Goal: Task Accomplishment & Management: Manage account settings

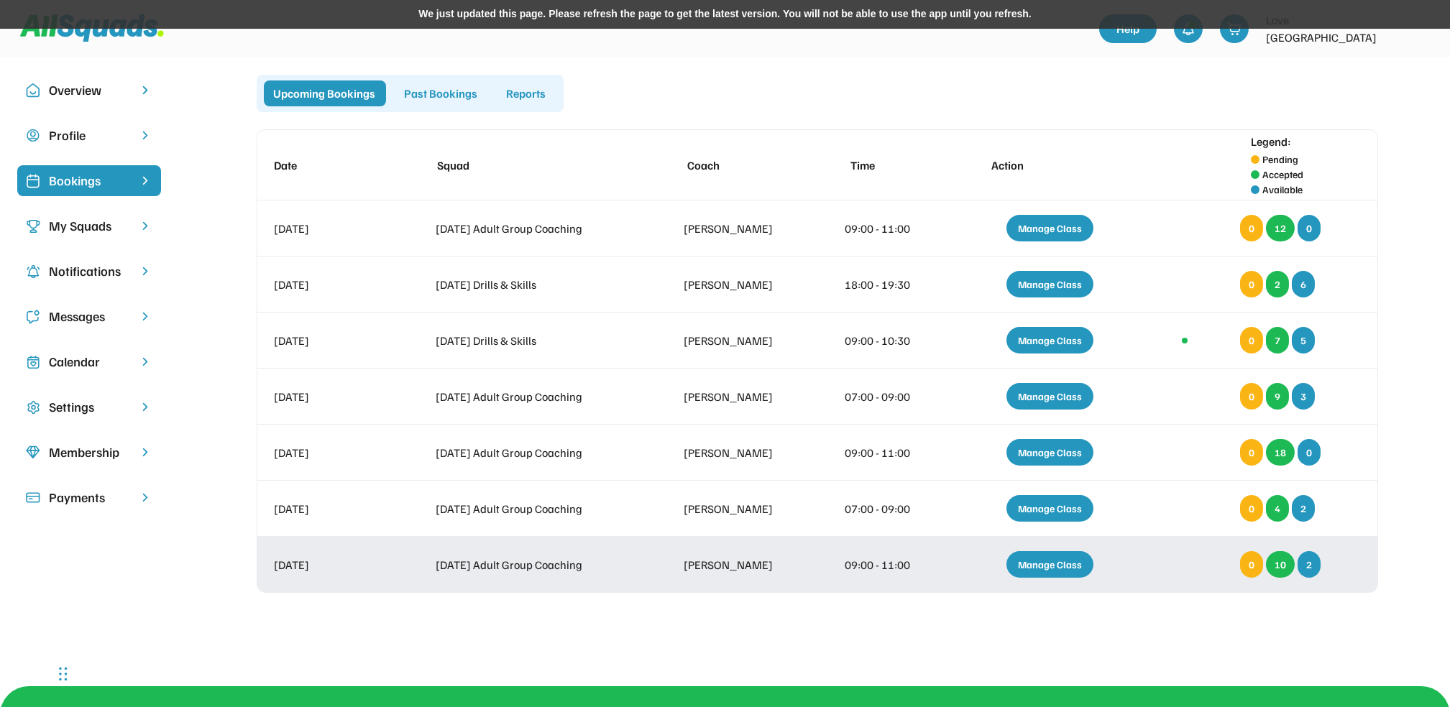
click at [1055, 566] on div "Manage Class" at bounding box center [1049, 564] width 87 height 27
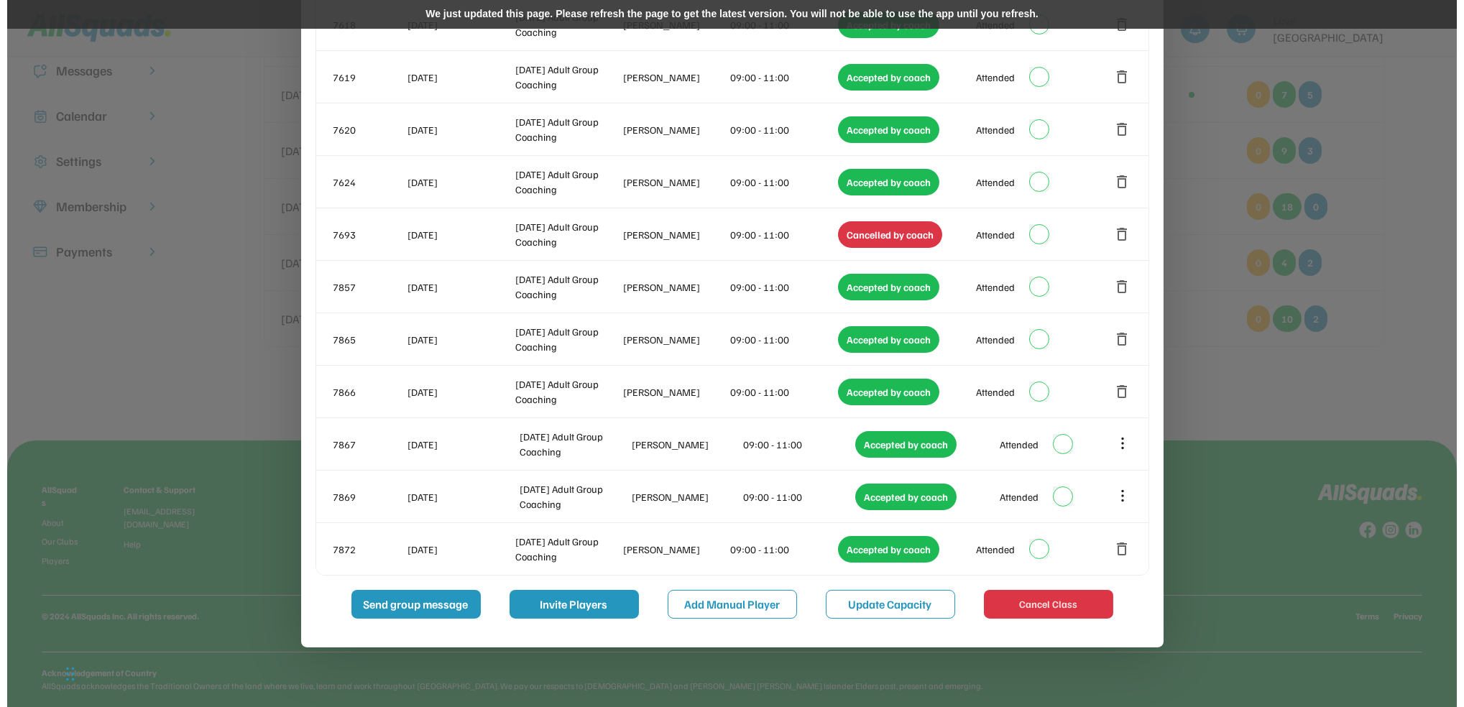
scroll to position [247, 0]
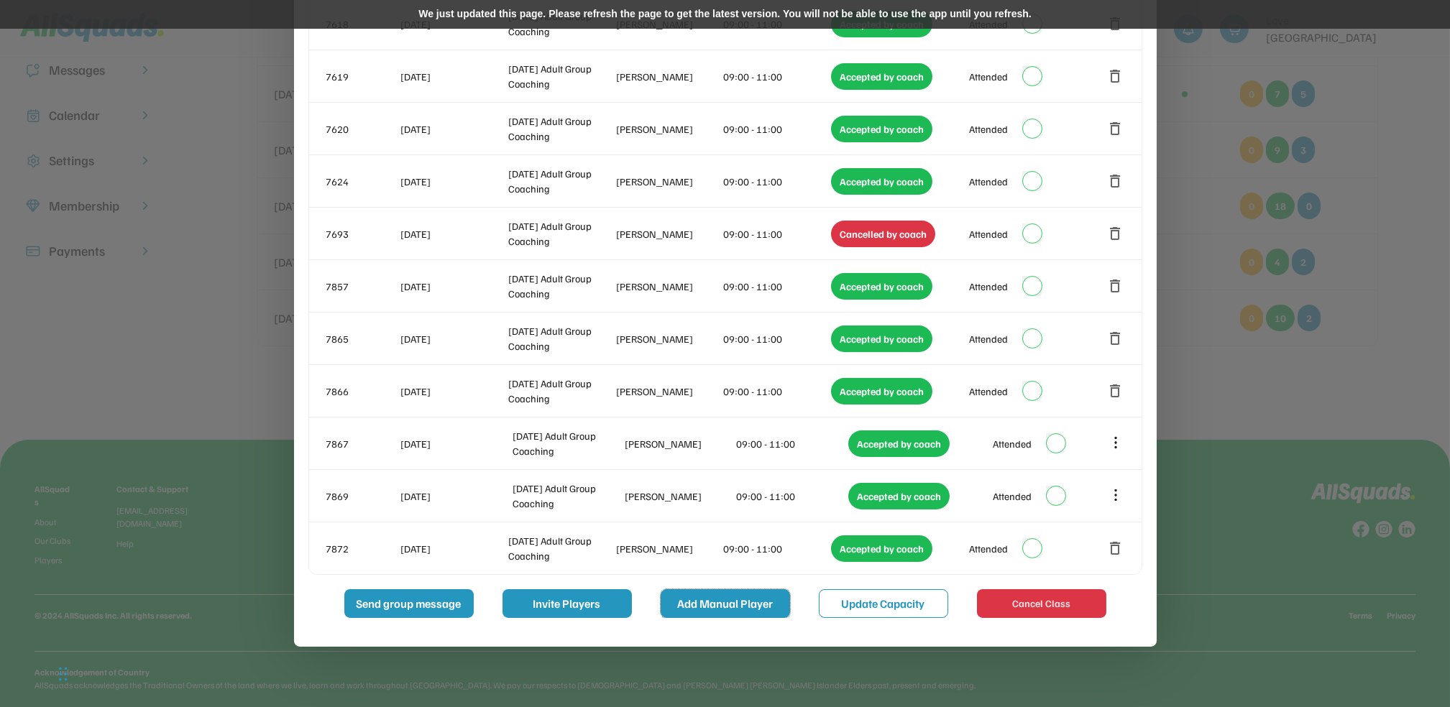
click at [729, 602] on button "Add Manual Player" at bounding box center [725, 603] width 129 height 29
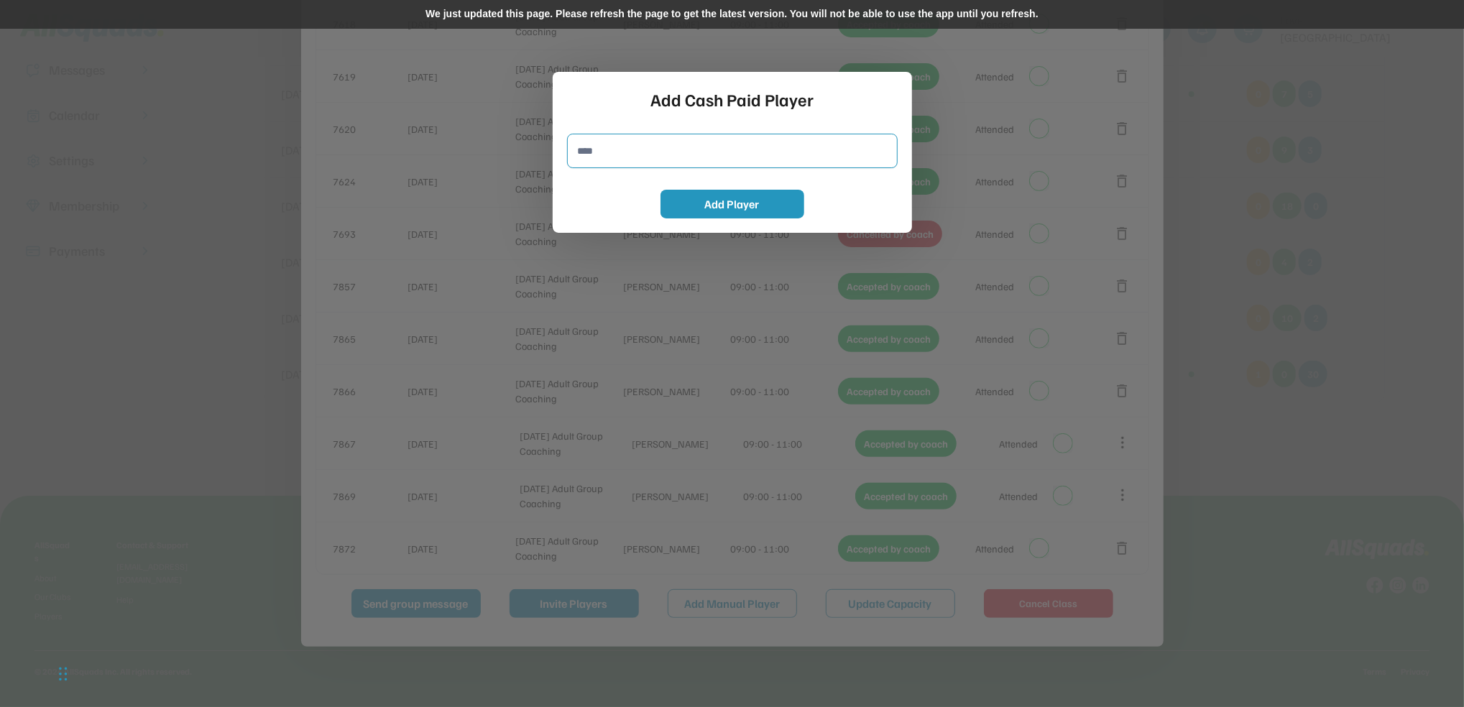
click at [581, 157] on input "input" at bounding box center [732, 151] width 331 height 35
type input "**********"
click at [722, 201] on button "Add Player" at bounding box center [733, 204] width 144 height 29
click at [751, 205] on button "Add Player" at bounding box center [733, 204] width 144 height 29
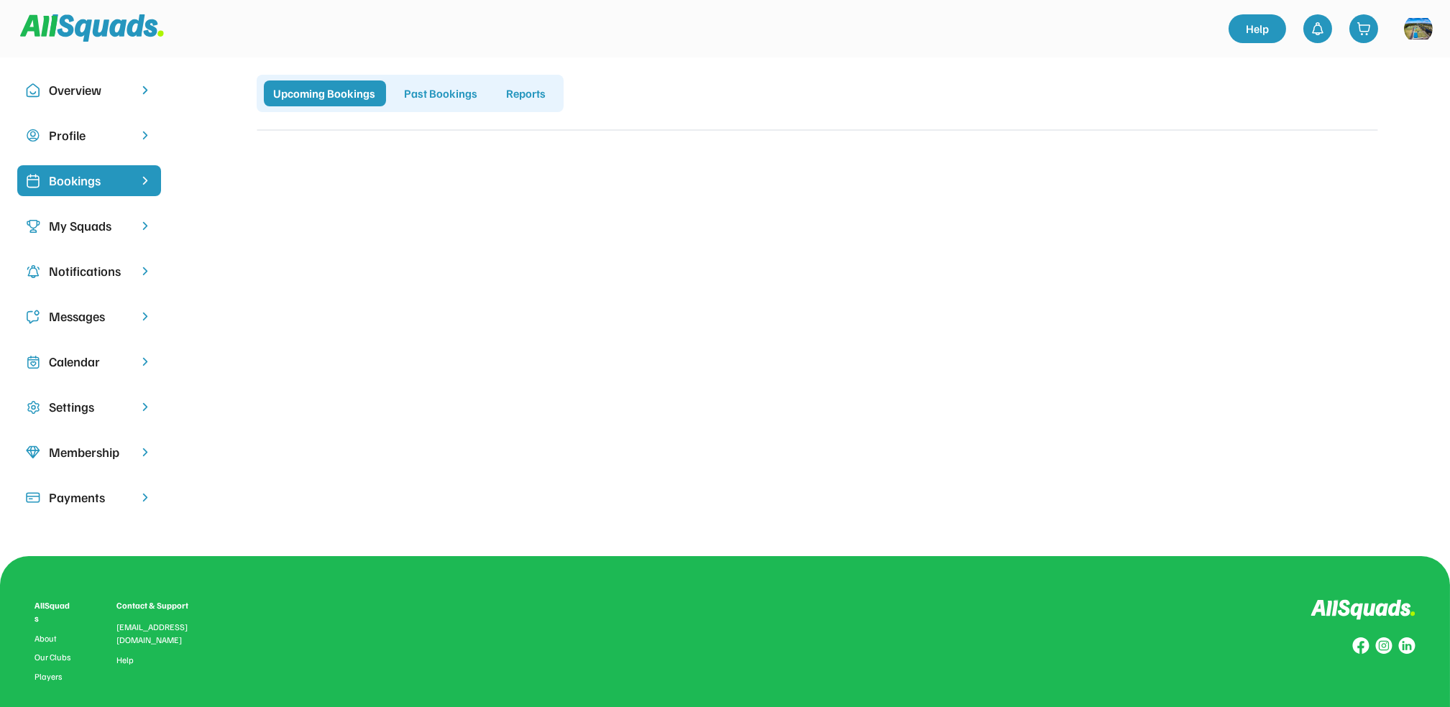
scroll to position [136, 0]
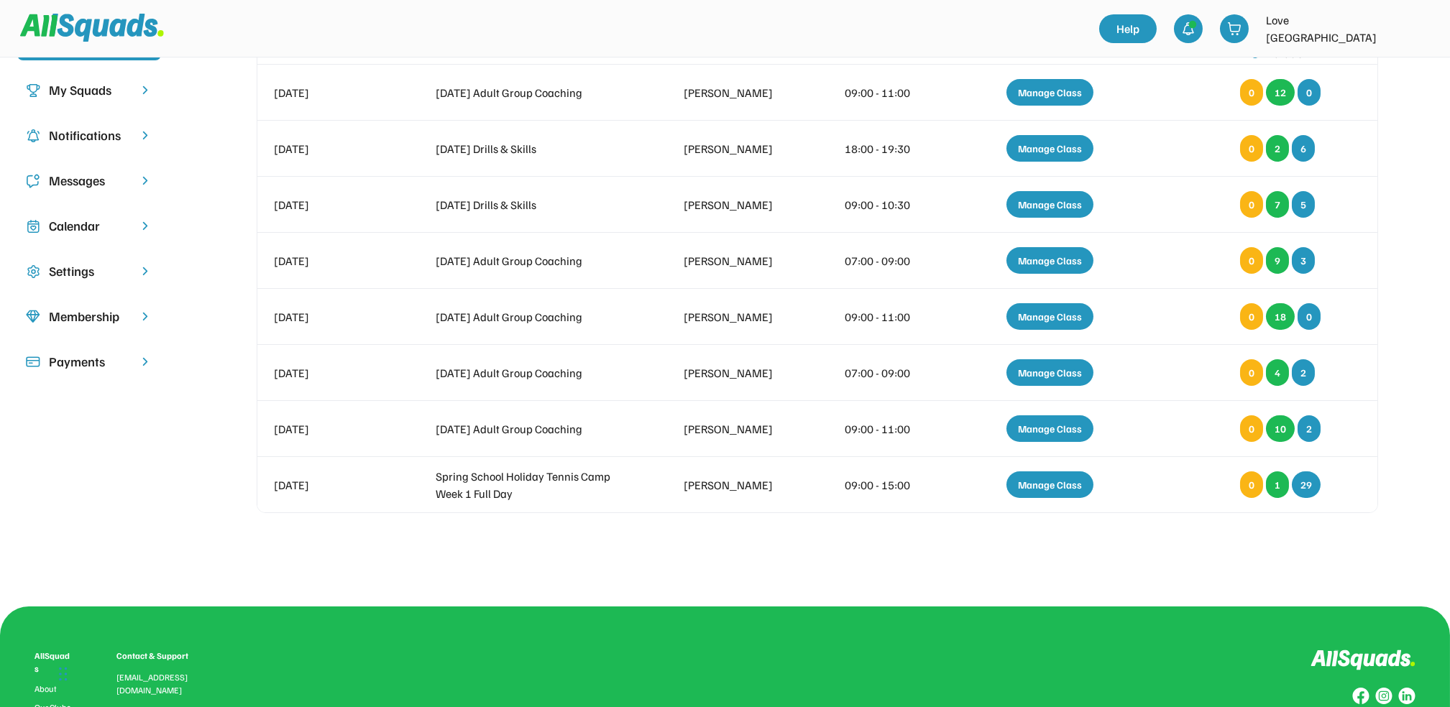
click at [99, 94] on div "My Squads" at bounding box center [89, 90] width 81 height 19
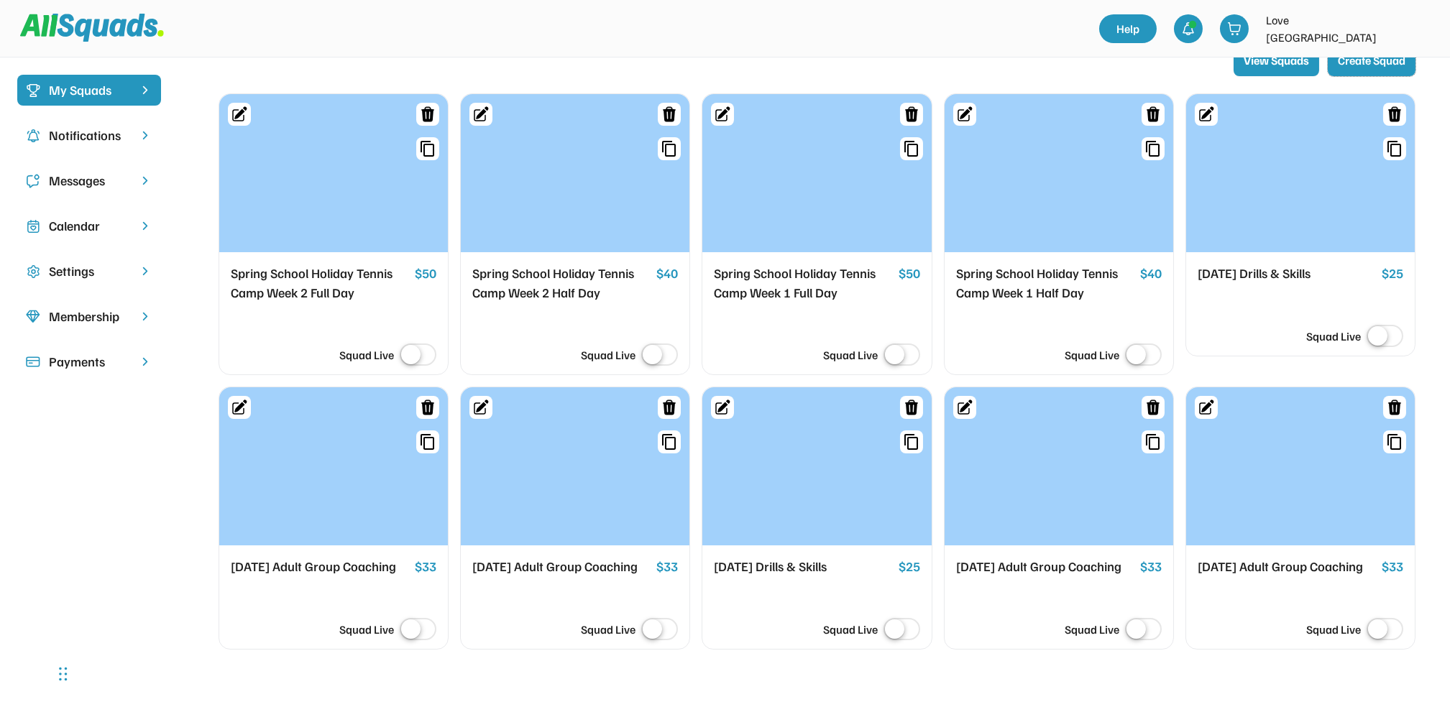
click at [1384, 68] on button "Create Squad" at bounding box center [1372, 61] width 88 height 32
select select
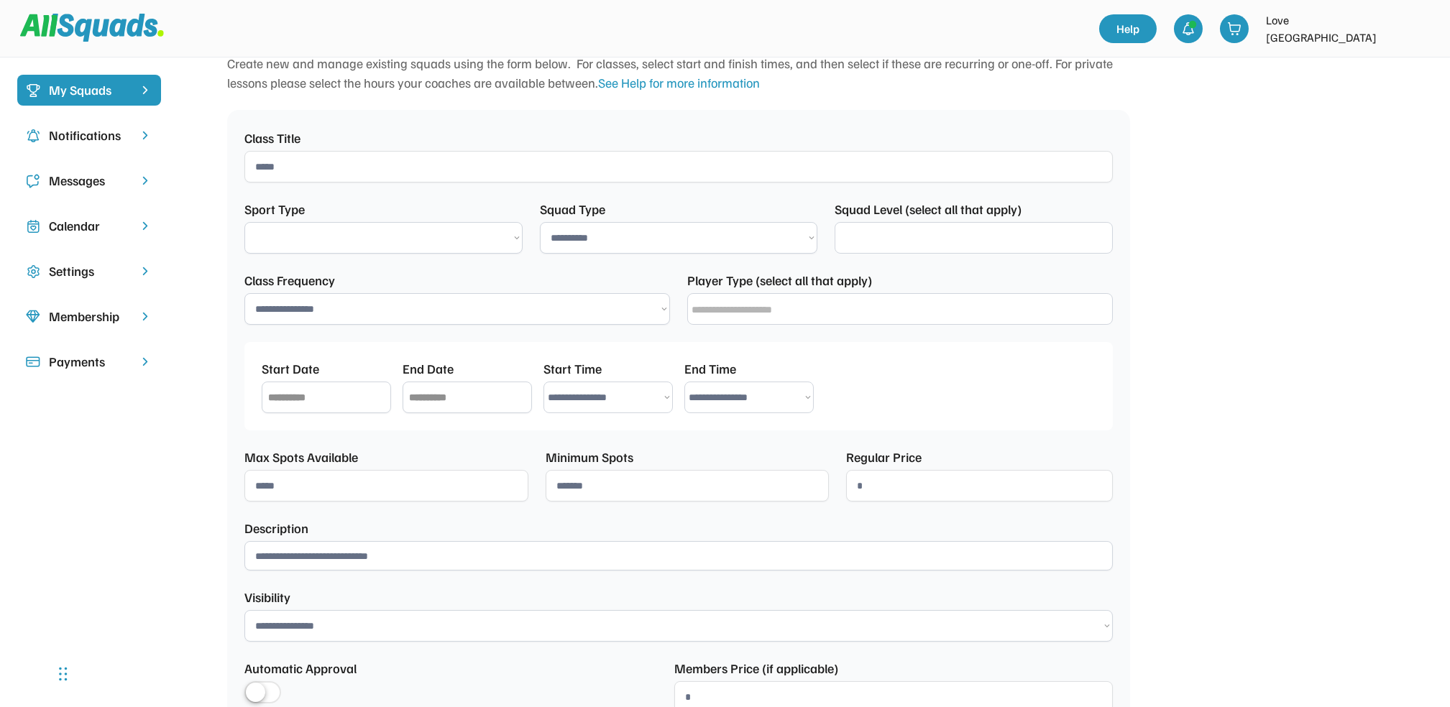
select select "**********"
select select
click at [143, 91] on img at bounding box center [145, 90] width 14 height 14
click at [145, 89] on img at bounding box center [145, 90] width 14 height 14
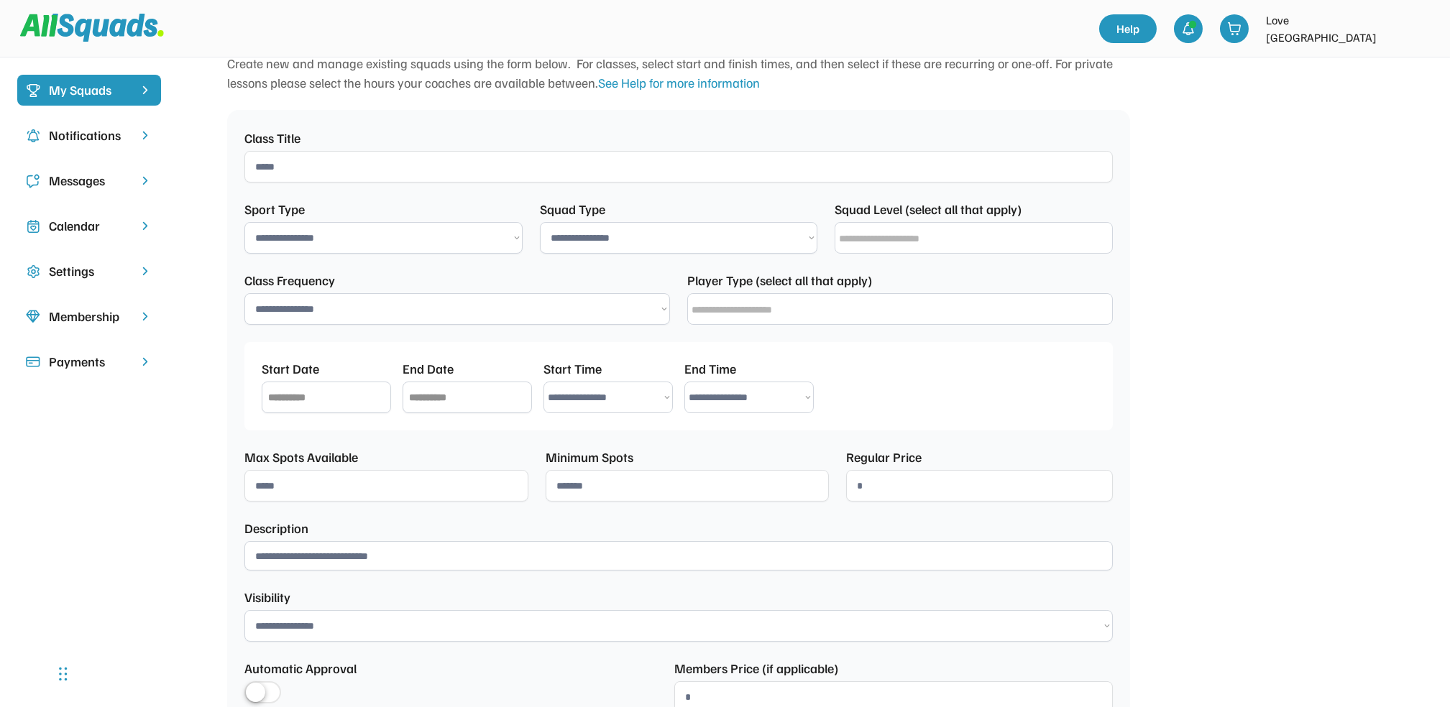
click at [145, 89] on img at bounding box center [145, 90] width 14 height 14
drag, startPoint x: 145, startPoint y: 89, endPoint x: 83, endPoint y: -19, distance: 125.3
click at [83, 0] on html "Overview Profile Bookings My Squads Notifications Messages Calendar Settings Me…" at bounding box center [725, 217] width 1450 height 707
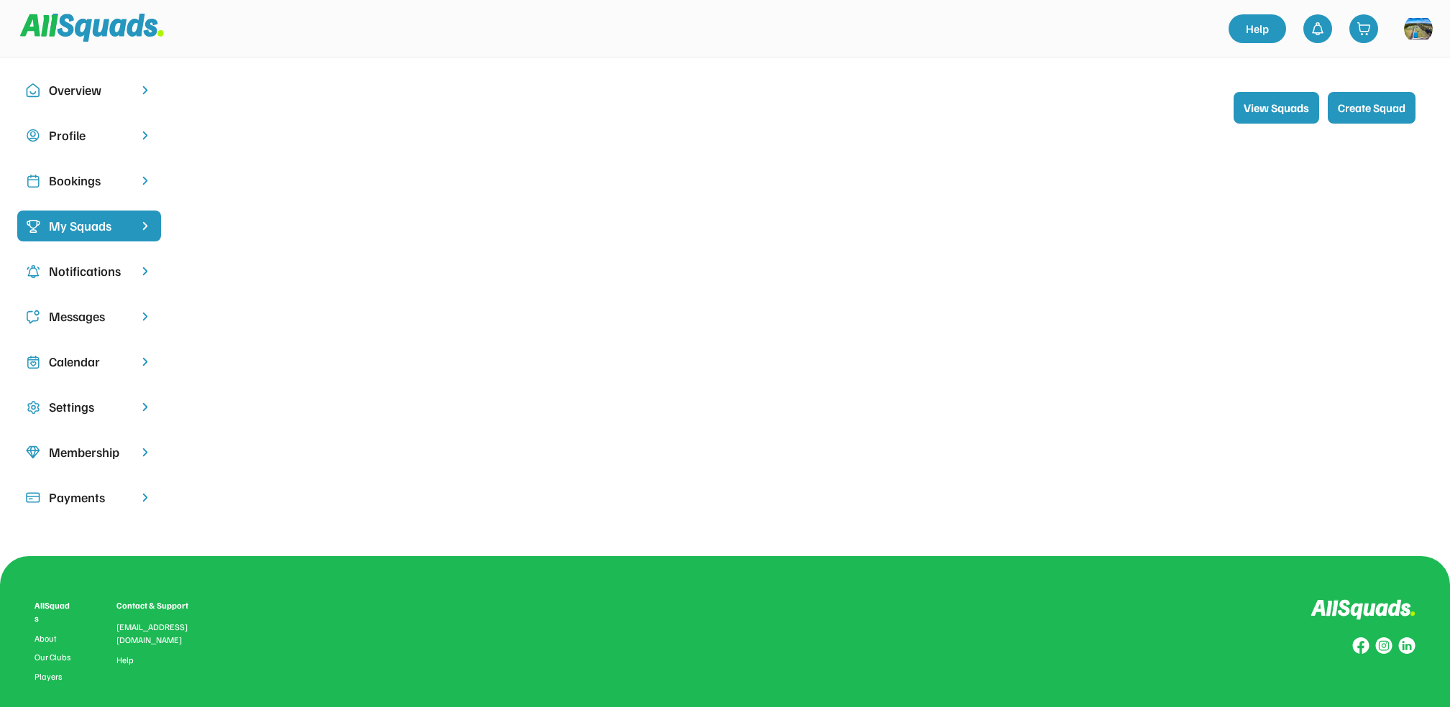
scroll to position [136, 0]
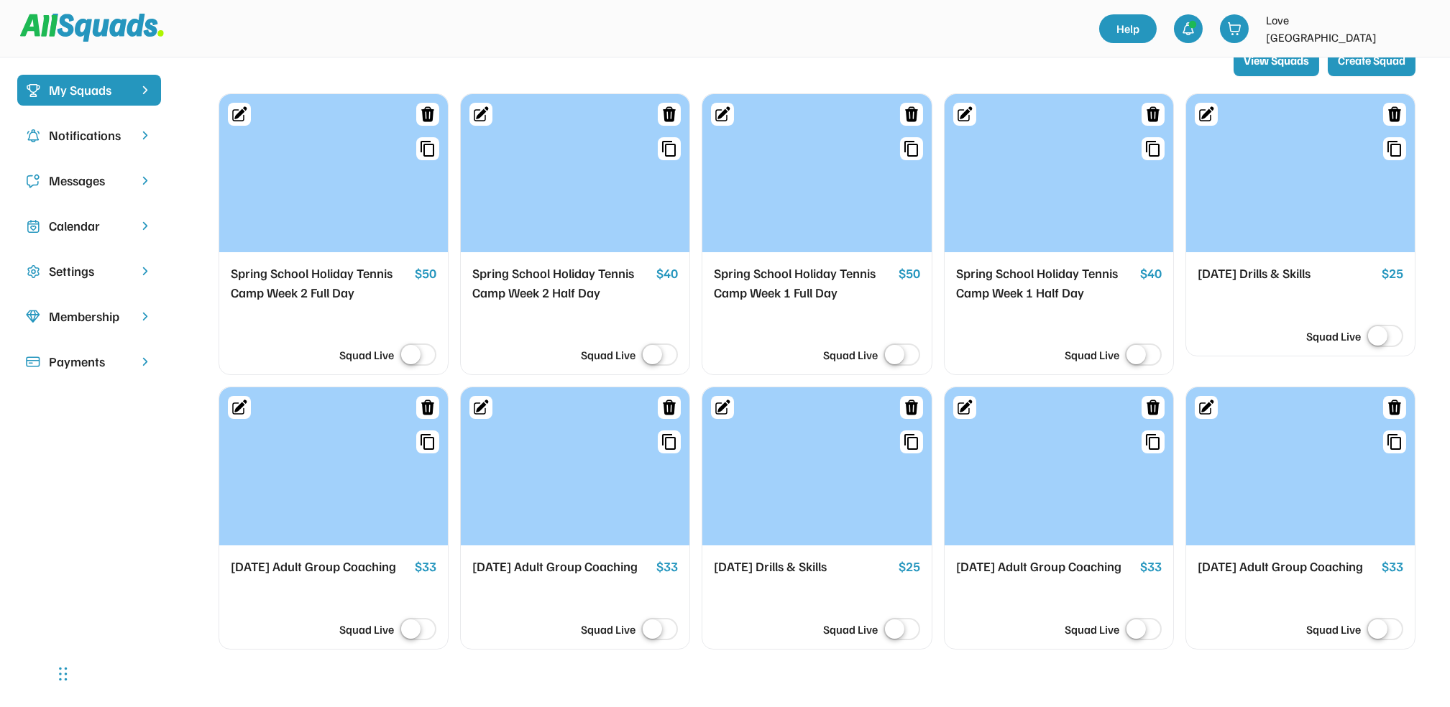
click at [147, 94] on img at bounding box center [145, 90] width 14 height 14
click at [1295, 67] on button "View Squads" at bounding box center [1277, 61] width 86 height 32
click at [1290, 60] on button "View Squads" at bounding box center [1277, 61] width 86 height 32
click at [1369, 60] on button "Create Squad" at bounding box center [1372, 61] width 88 height 32
select select
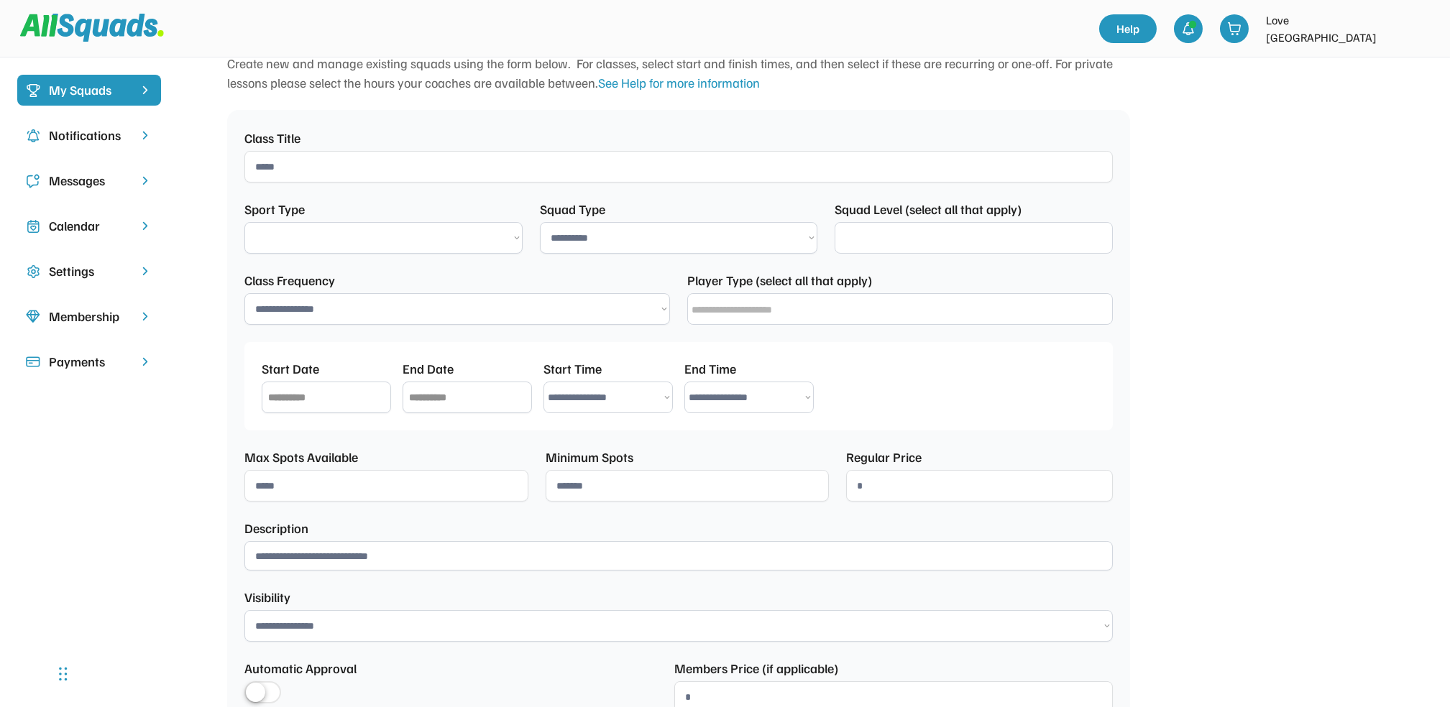
select select "**********"
select select
click at [93, 89] on div "My Squads" at bounding box center [89, 90] width 81 height 19
click at [147, 85] on img at bounding box center [145, 90] width 14 height 14
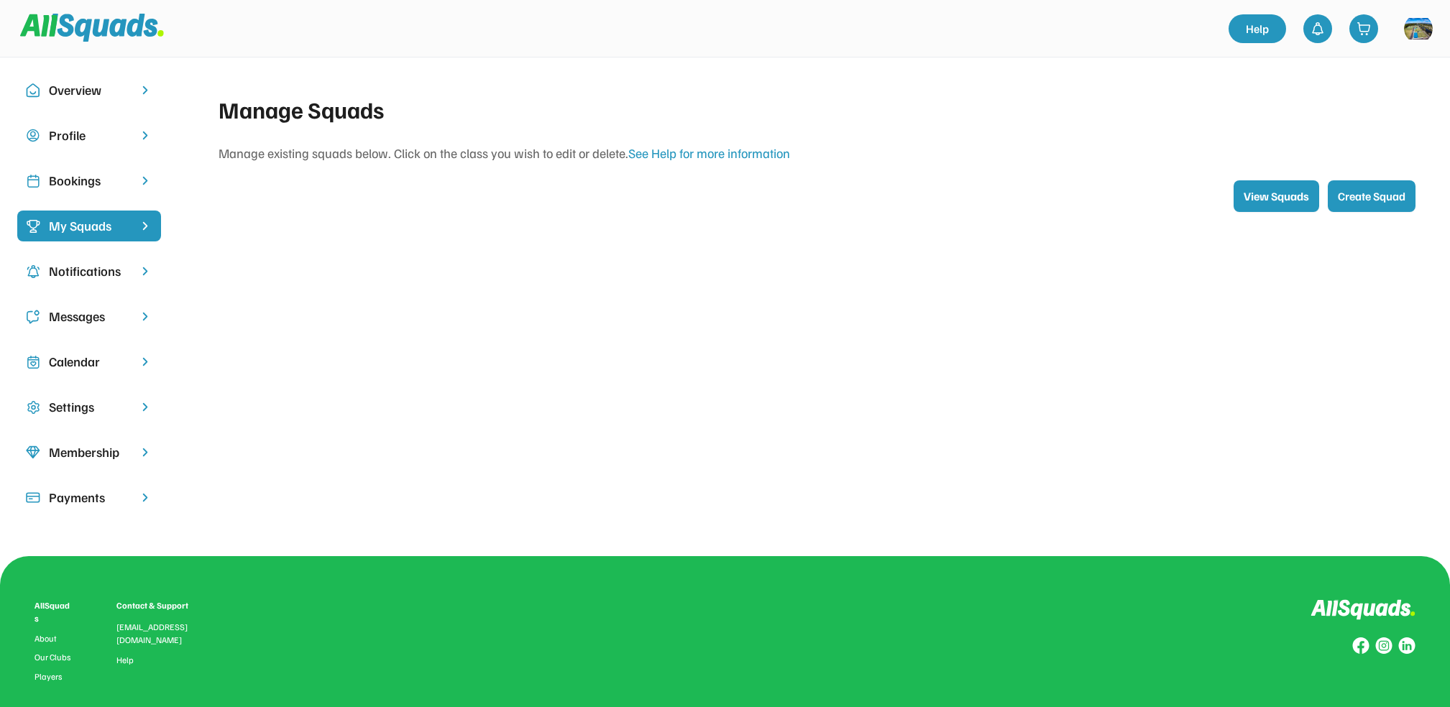
scroll to position [136, 0]
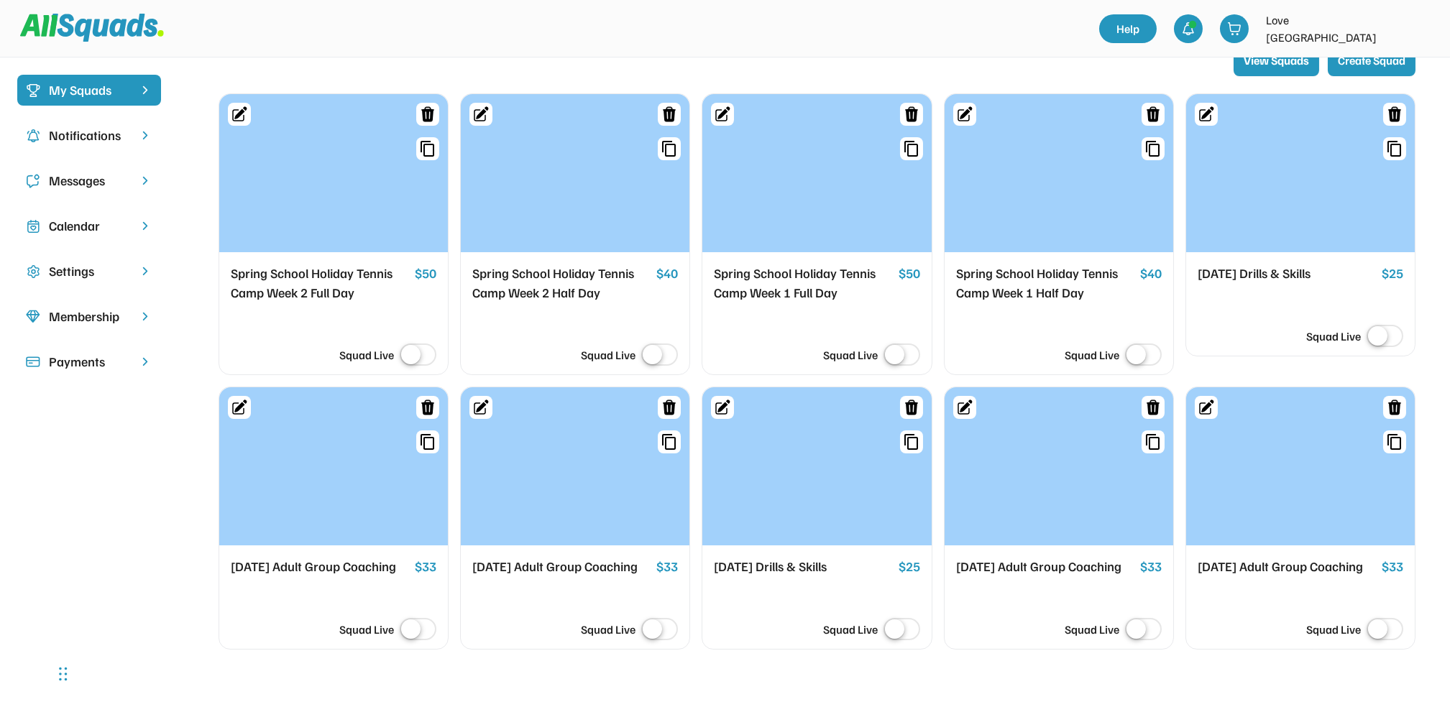
click at [111, 85] on div "My Squads" at bounding box center [89, 90] width 81 height 19
click at [329, 469] on div at bounding box center [333, 466] width 229 height 158
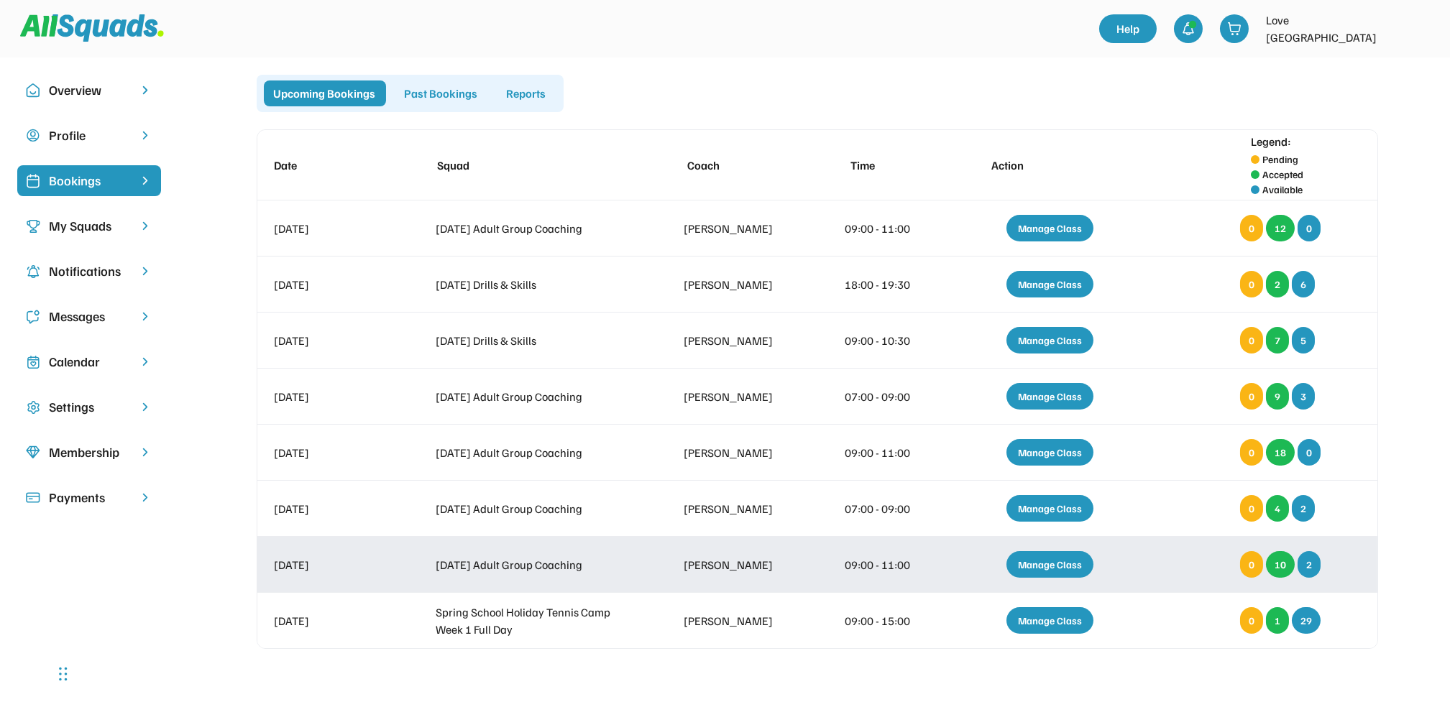
click at [1044, 566] on div "Manage Class" at bounding box center [1049, 564] width 87 height 27
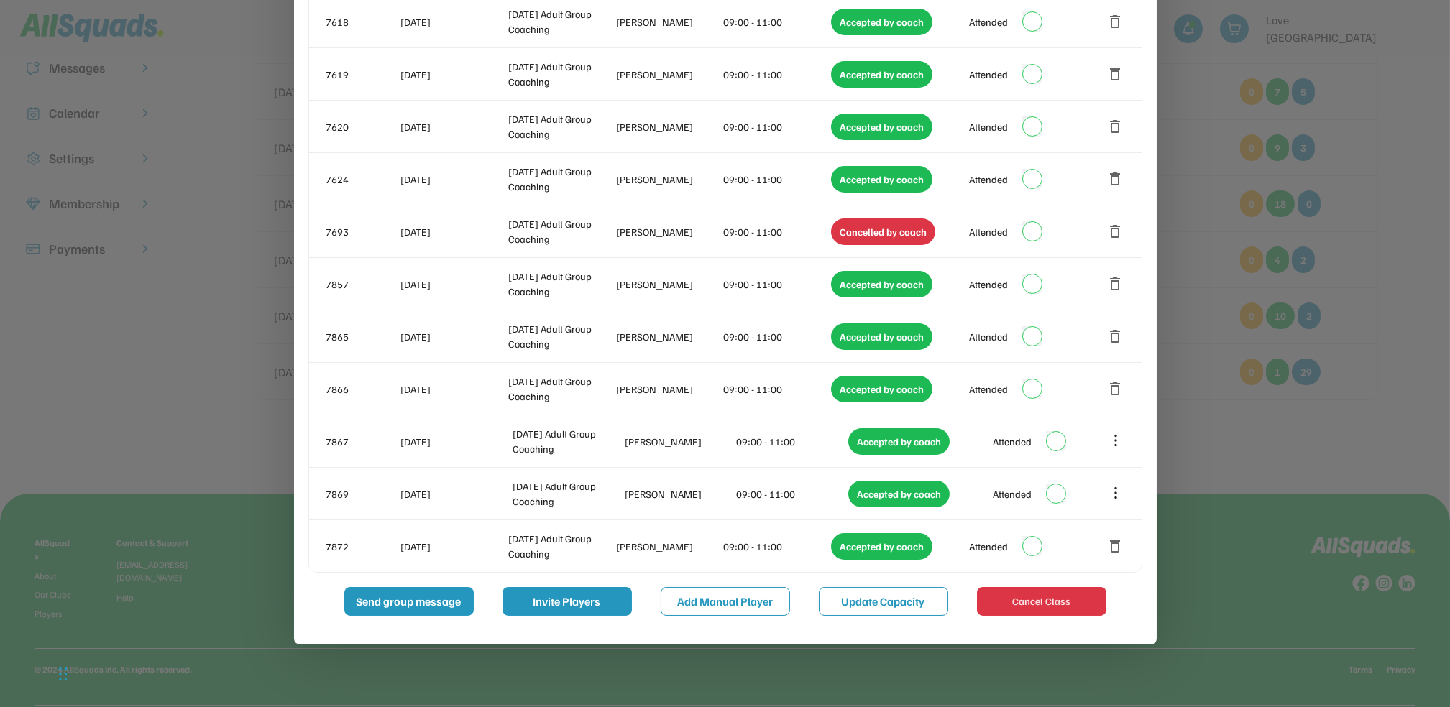
scroll to position [266, 0]
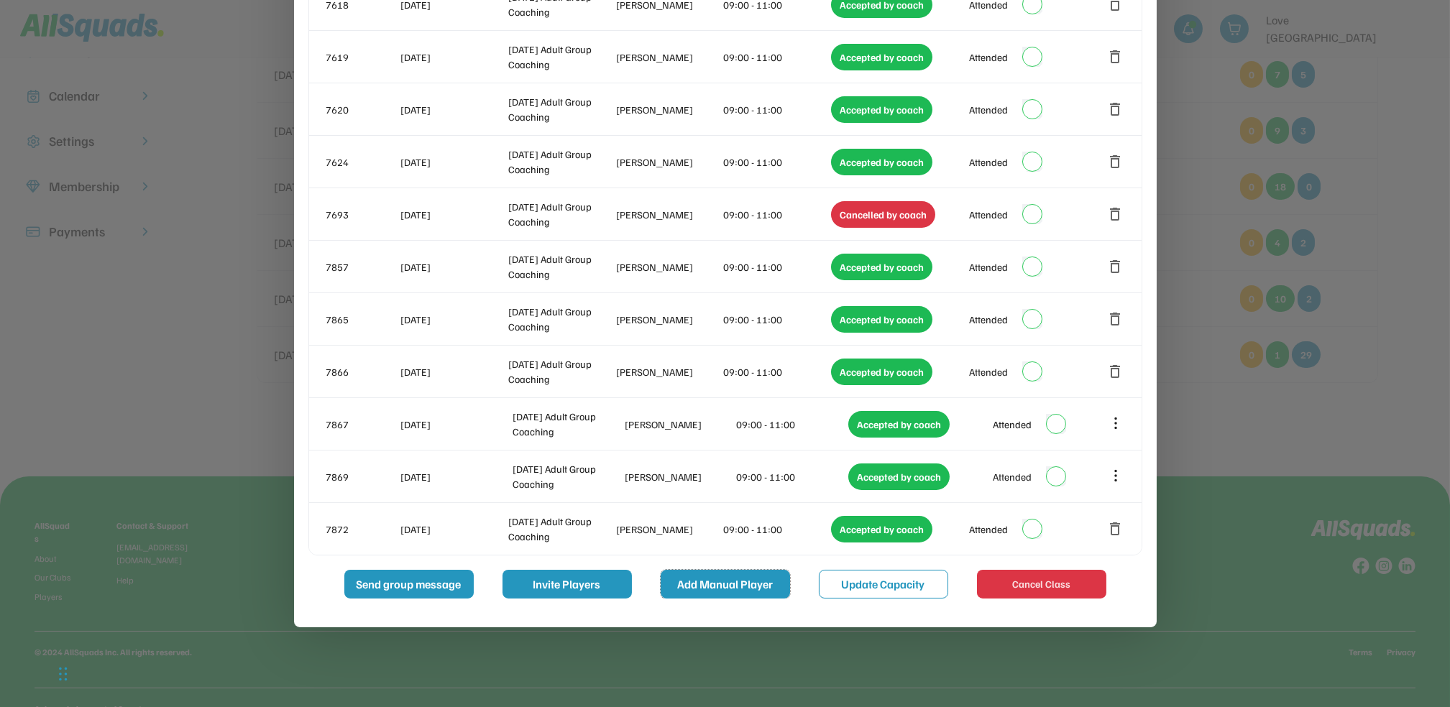
click at [720, 582] on button "Add Manual Player" at bounding box center [725, 584] width 129 height 29
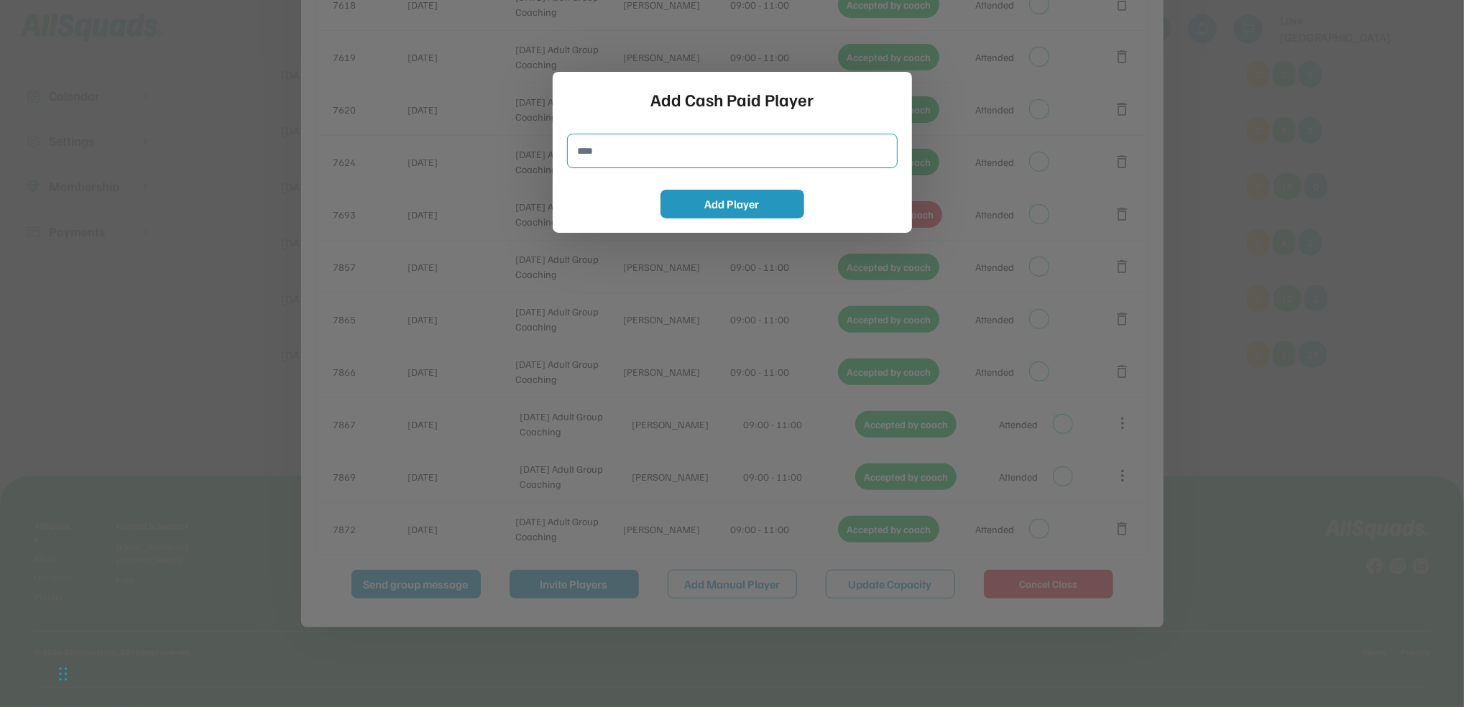
click at [574, 157] on input "input" at bounding box center [732, 151] width 331 height 35
type input "**********"
click at [731, 196] on button "Add Player" at bounding box center [733, 204] width 144 height 29
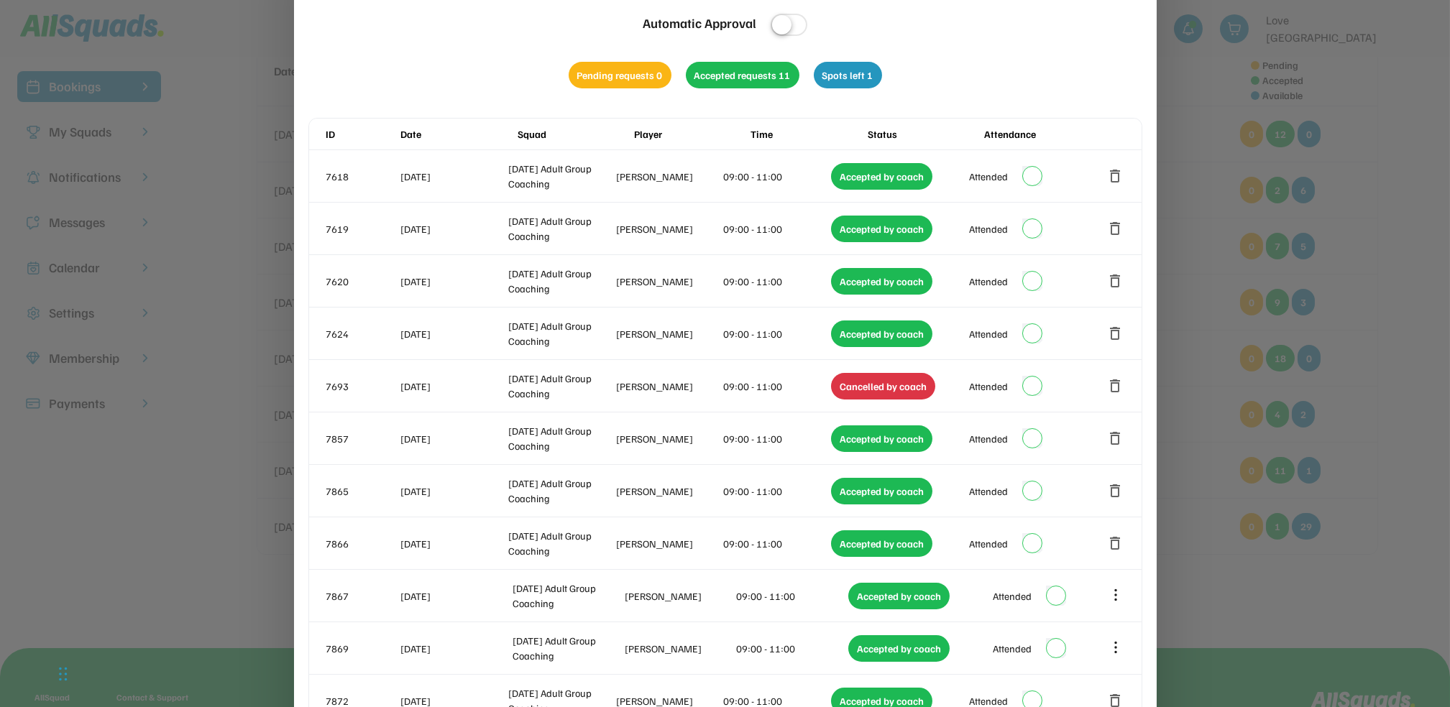
scroll to position [0, 0]
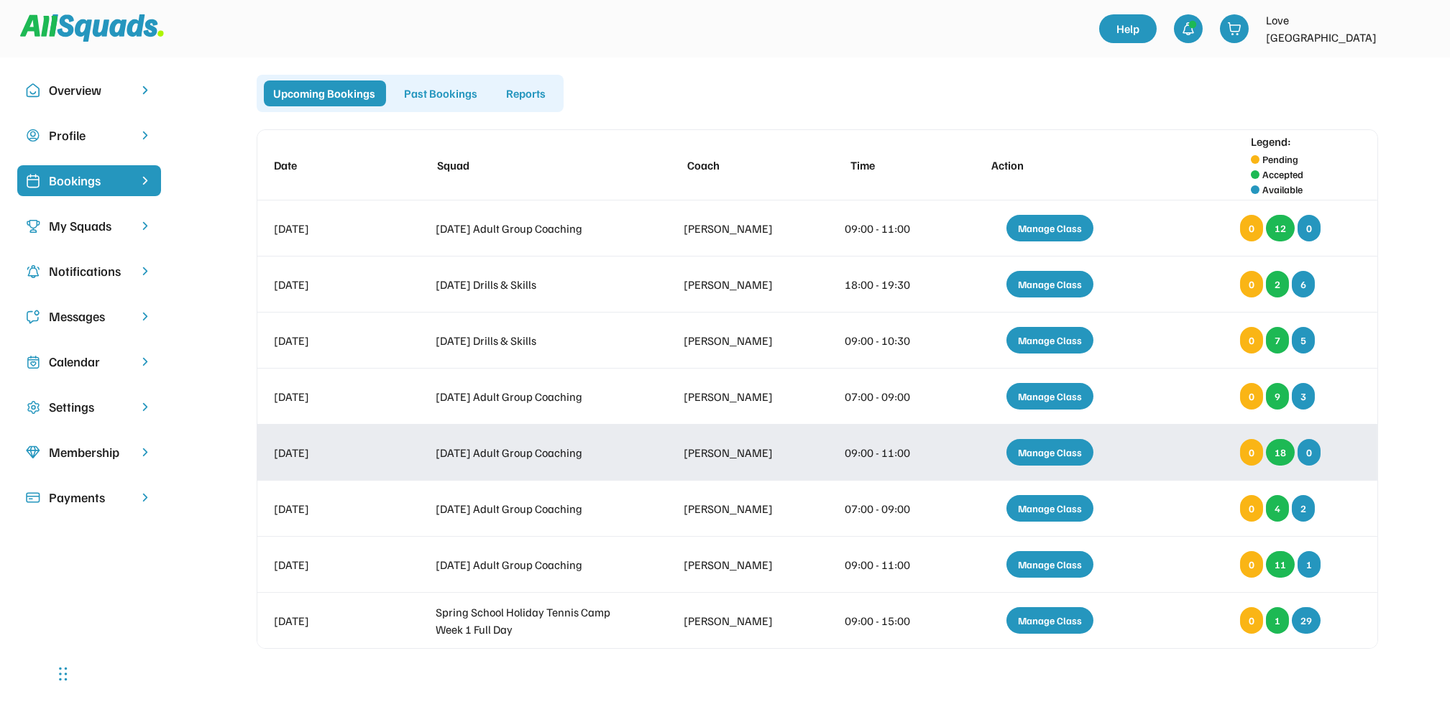
click at [1058, 450] on div "Manage Class" at bounding box center [1049, 452] width 87 height 27
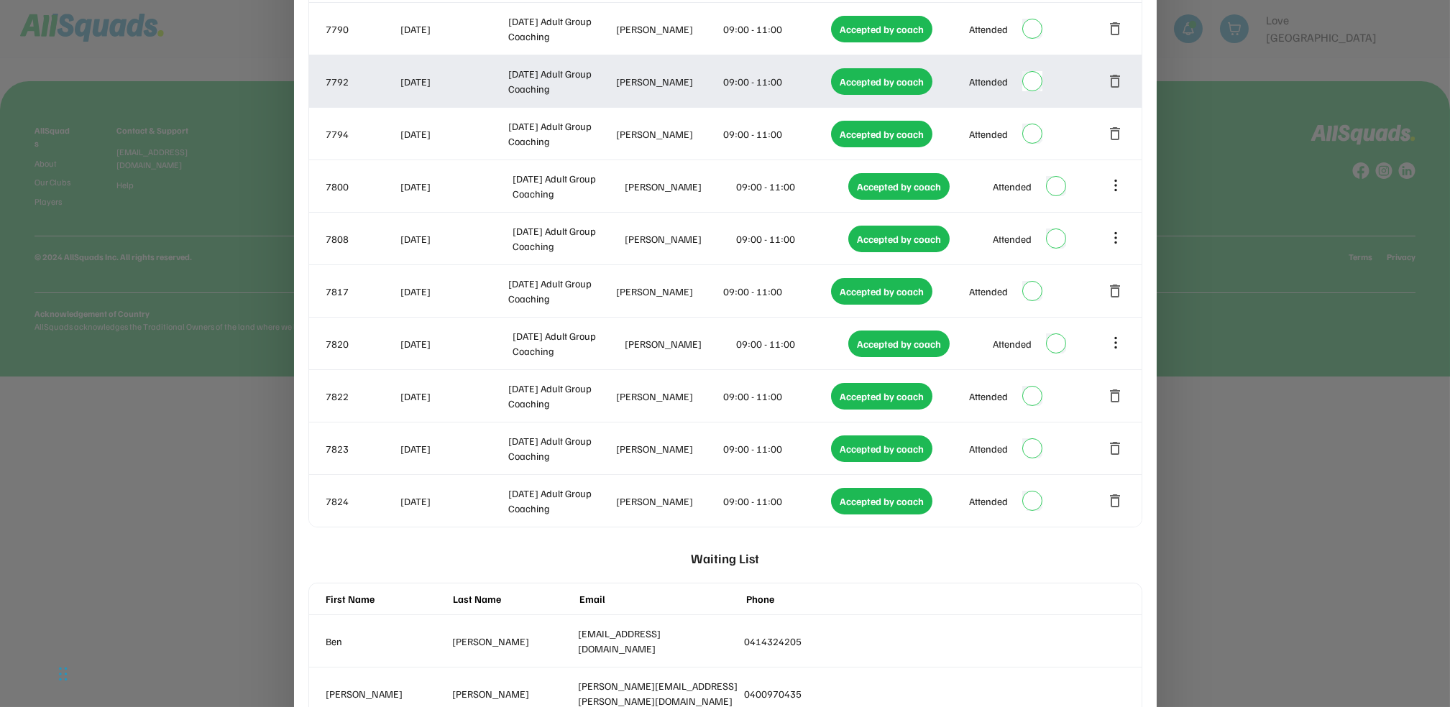
scroll to position [671, 0]
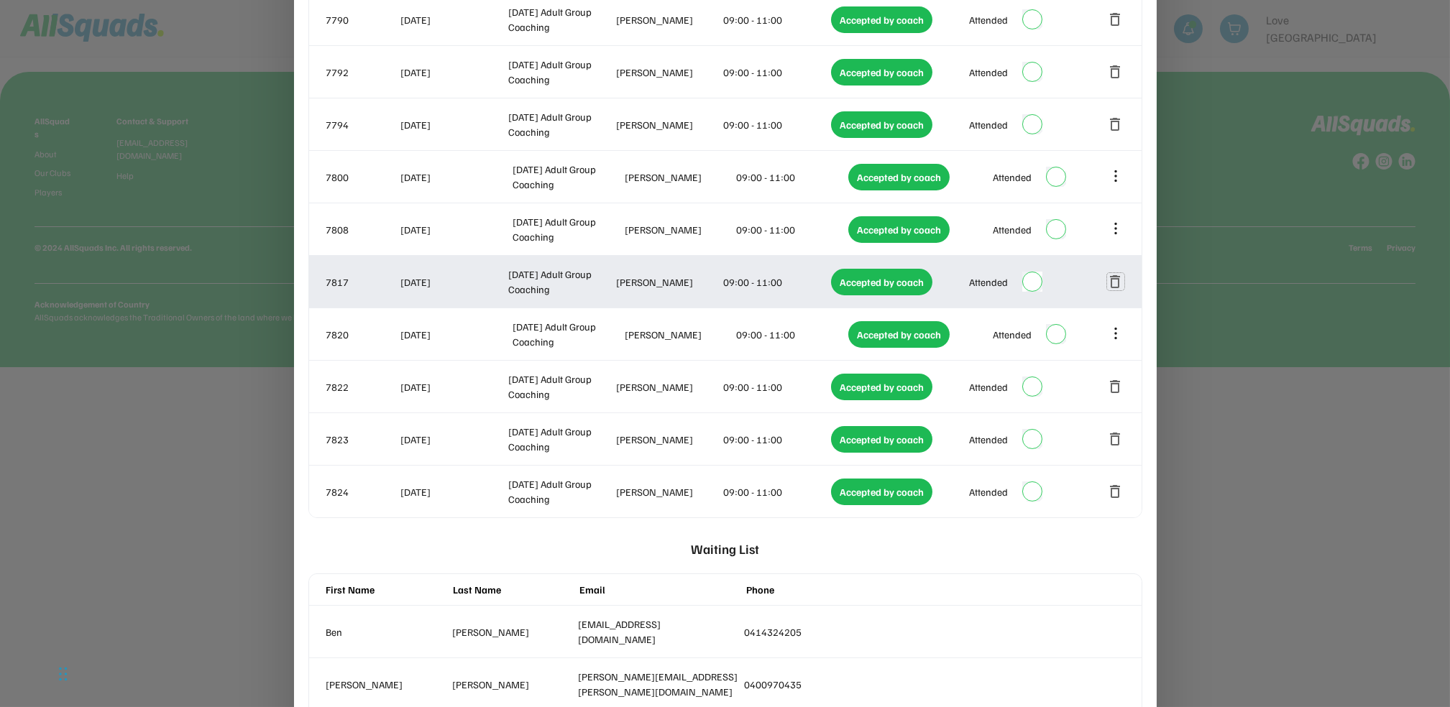
click at [1116, 283] on button "delete" at bounding box center [1115, 281] width 17 height 17
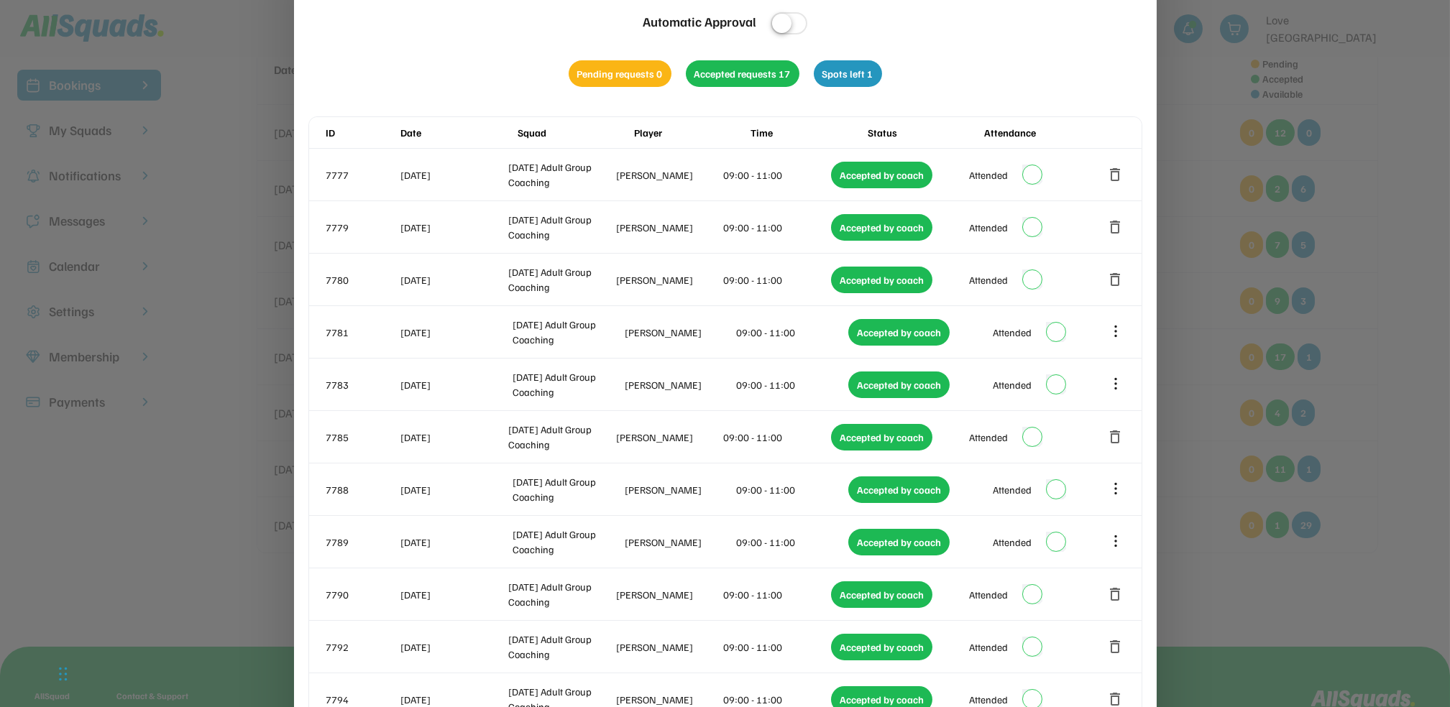
scroll to position [0, 0]
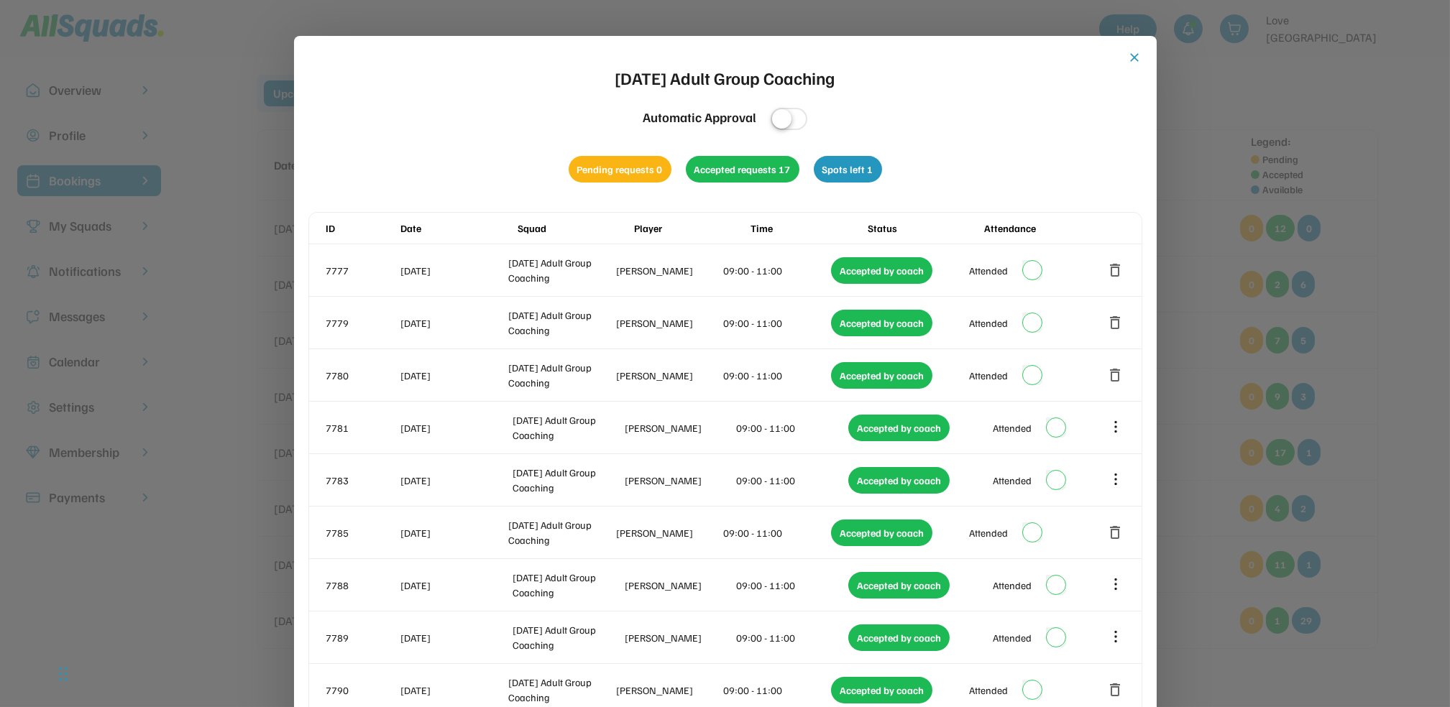
click at [1275, 248] on div at bounding box center [725, 353] width 1450 height 707
